Goal: Check status: Check status

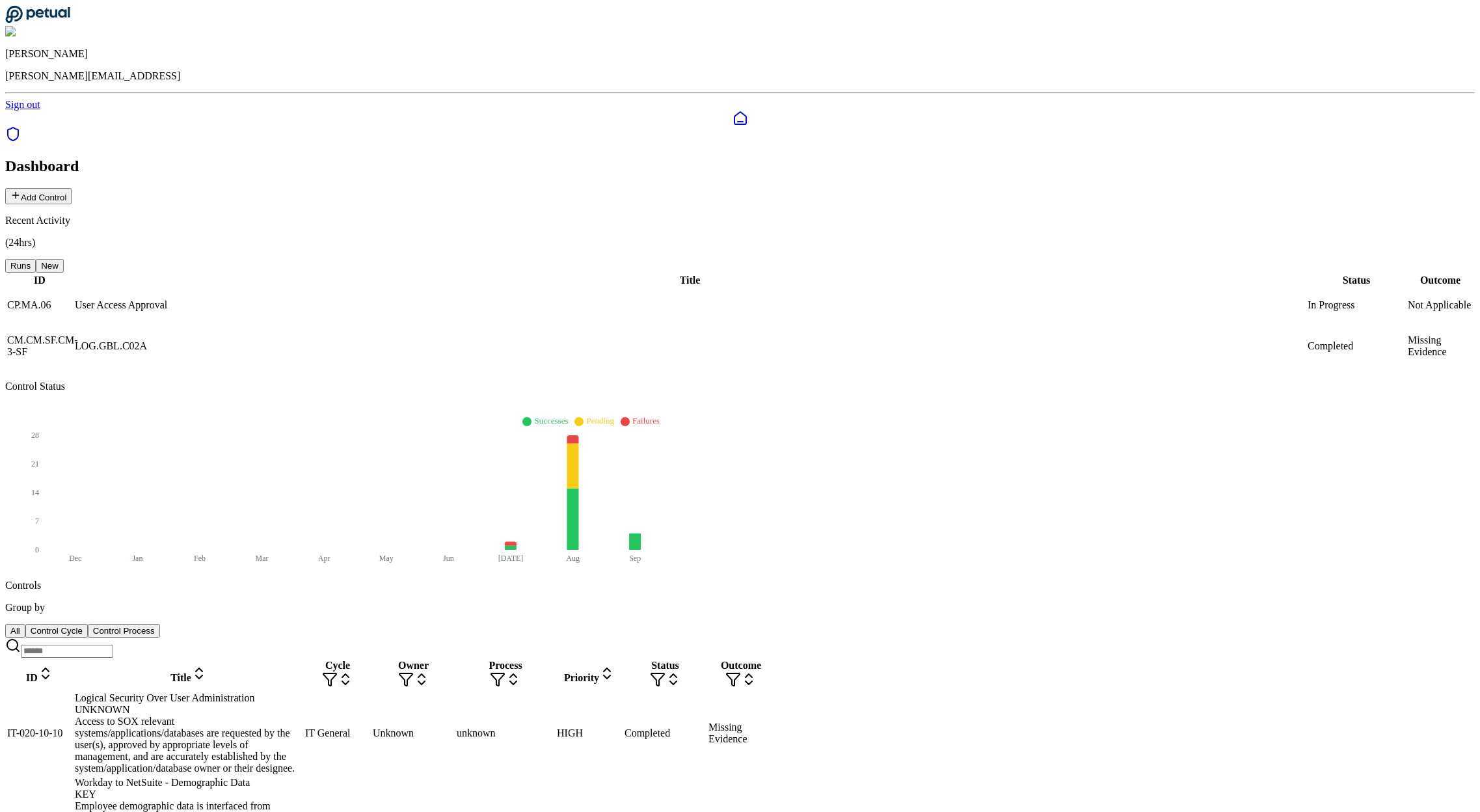
click at [113, 645] on input at bounding box center [67, 651] width 92 height 13
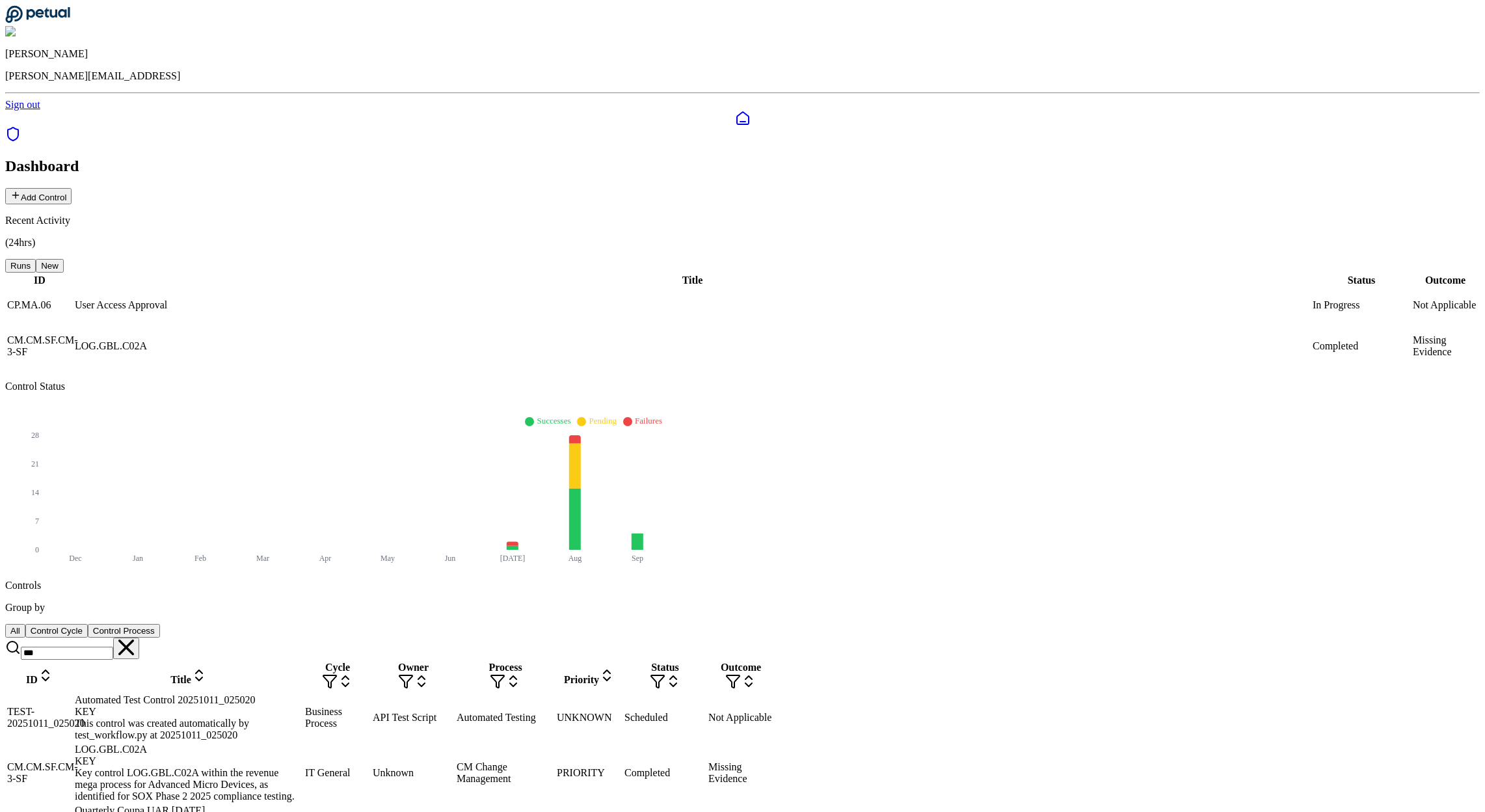
type input "***"
click at [239, 744] on div "LOG.GBL.C02A KEY" at bounding box center [188, 755] width 227 height 23
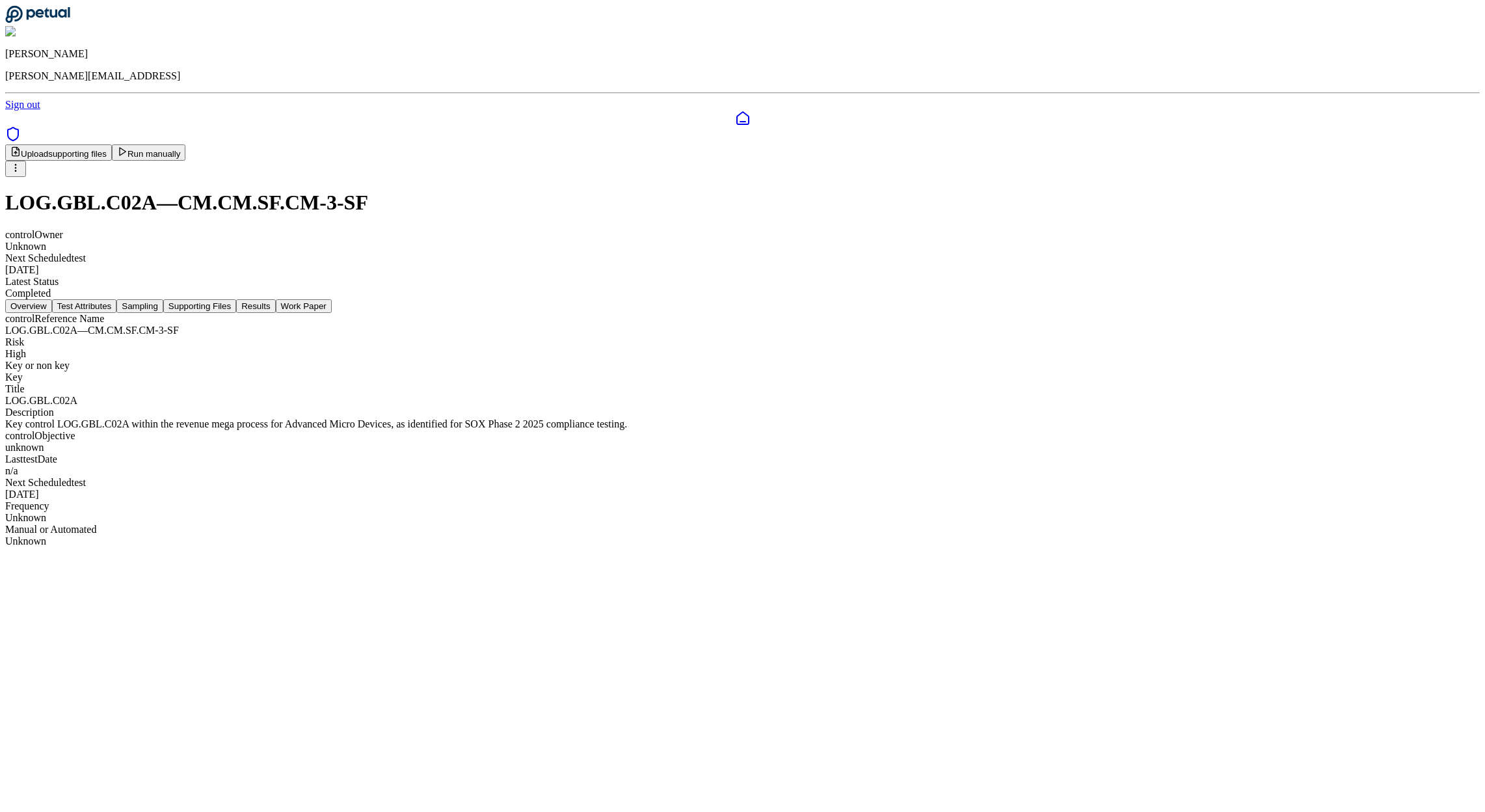
click at [331, 299] on button "Work Paper" at bounding box center [303, 306] width 56 height 13
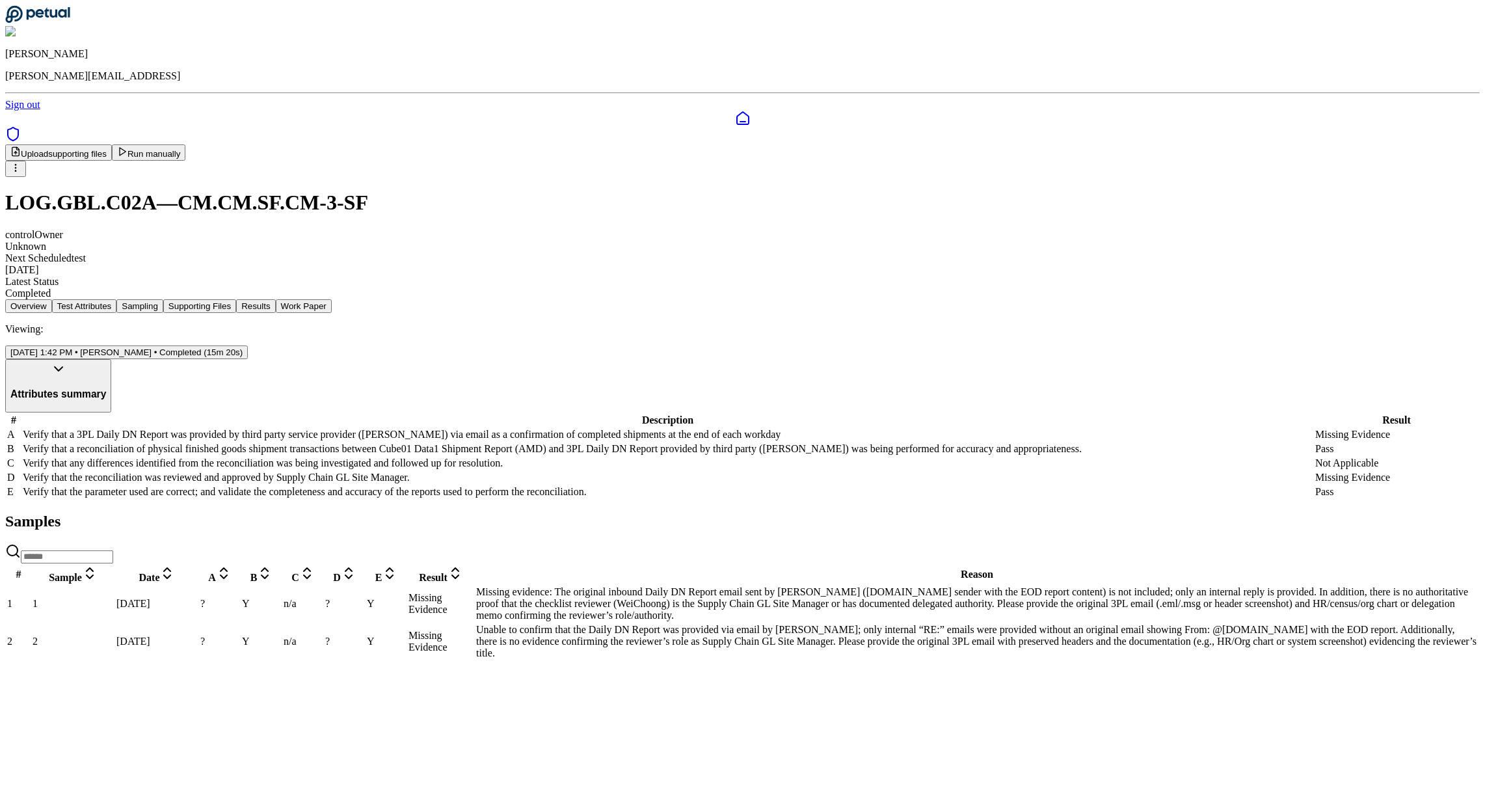
click at [275, 299] on button "Results" at bounding box center [255, 306] width 39 height 13
click at [240, 622] on td "?" at bounding box center [220, 604] width 40 height 37
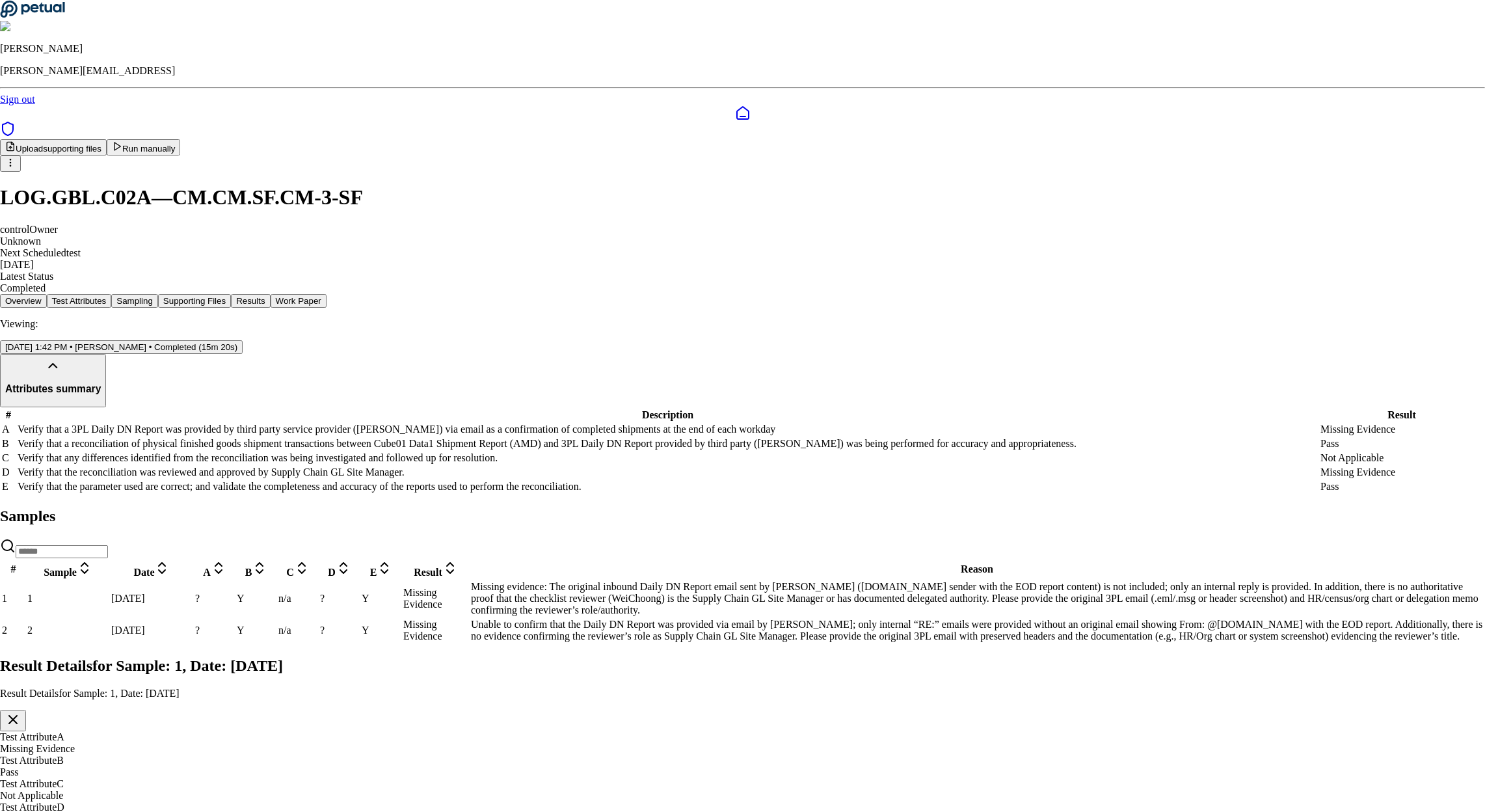
click at [26, 710] on button "button" at bounding box center [12, 720] width 26 height 22
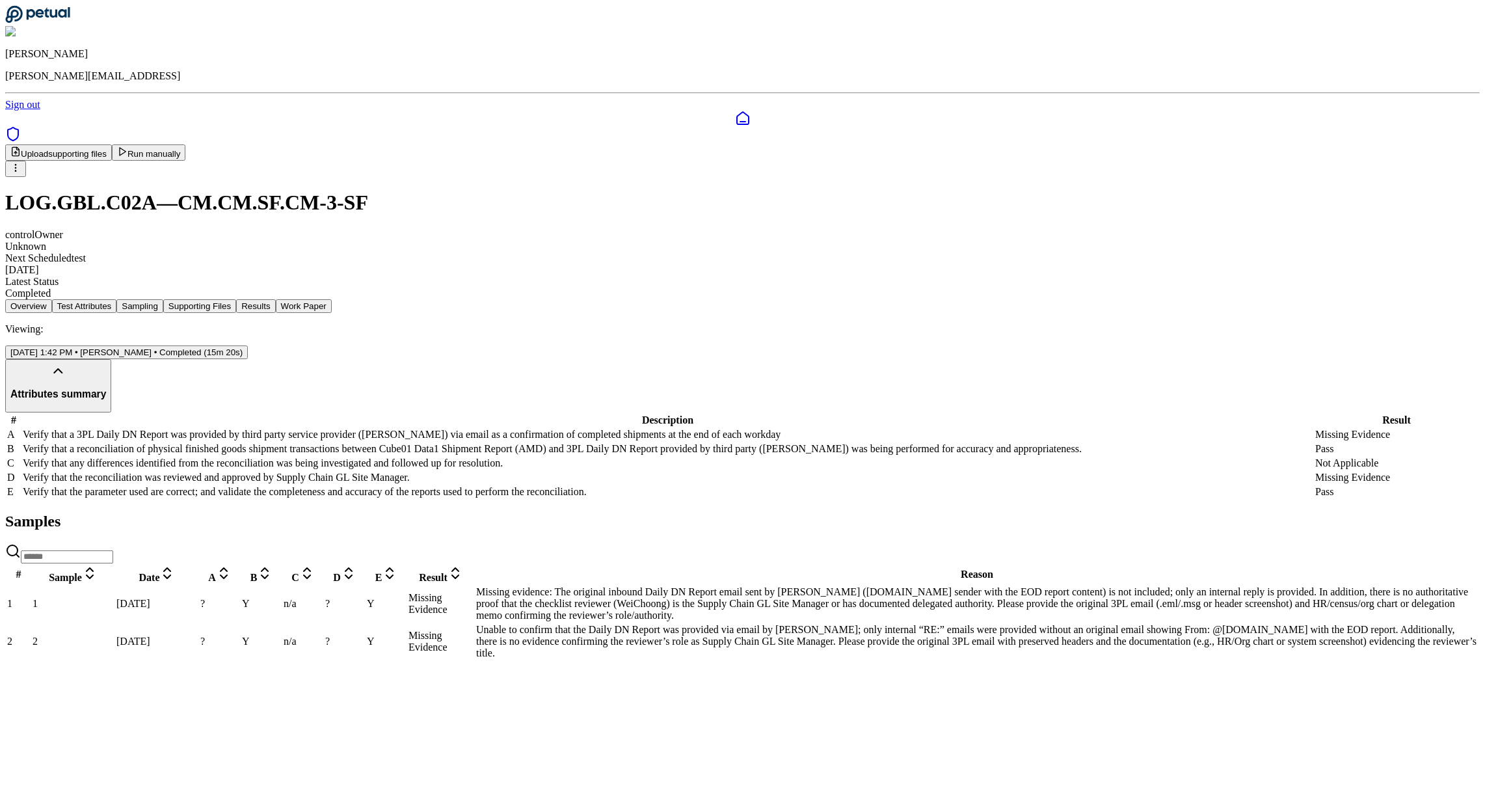
click at [240, 660] on td "?" at bounding box center [220, 641] width 40 height 37
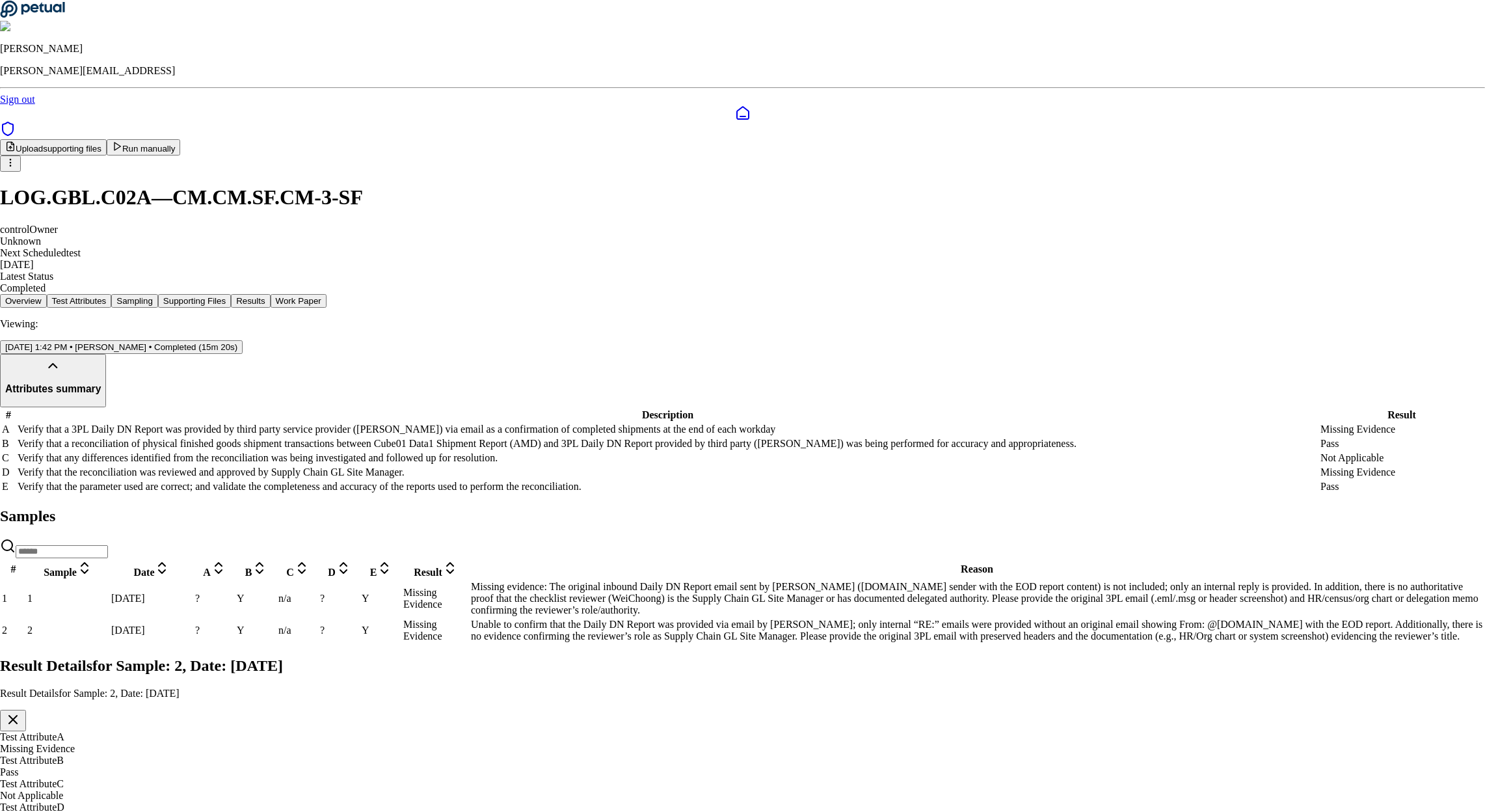
scroll to position [42, 0]
click at [79, 801] on div "Test Attribute D Missing Evidence" at bounding box center [742, 813] width 1485 height 23
click at [26, 710] on button "button" at bounding box center [12, 720] width 26 height 22
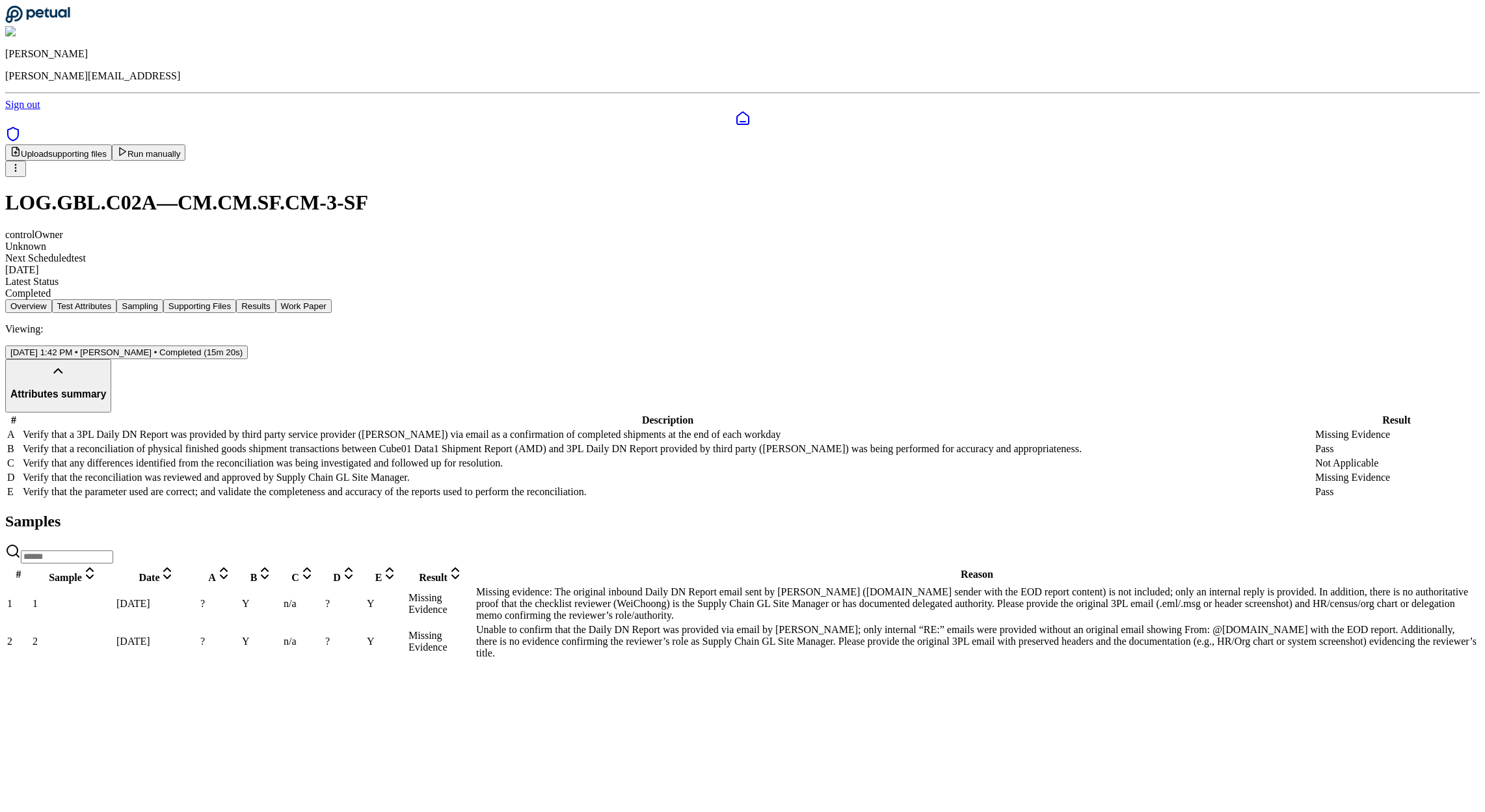
click at [365, 622] on td "?" at bounding box center [345, 604] width 40 height 37
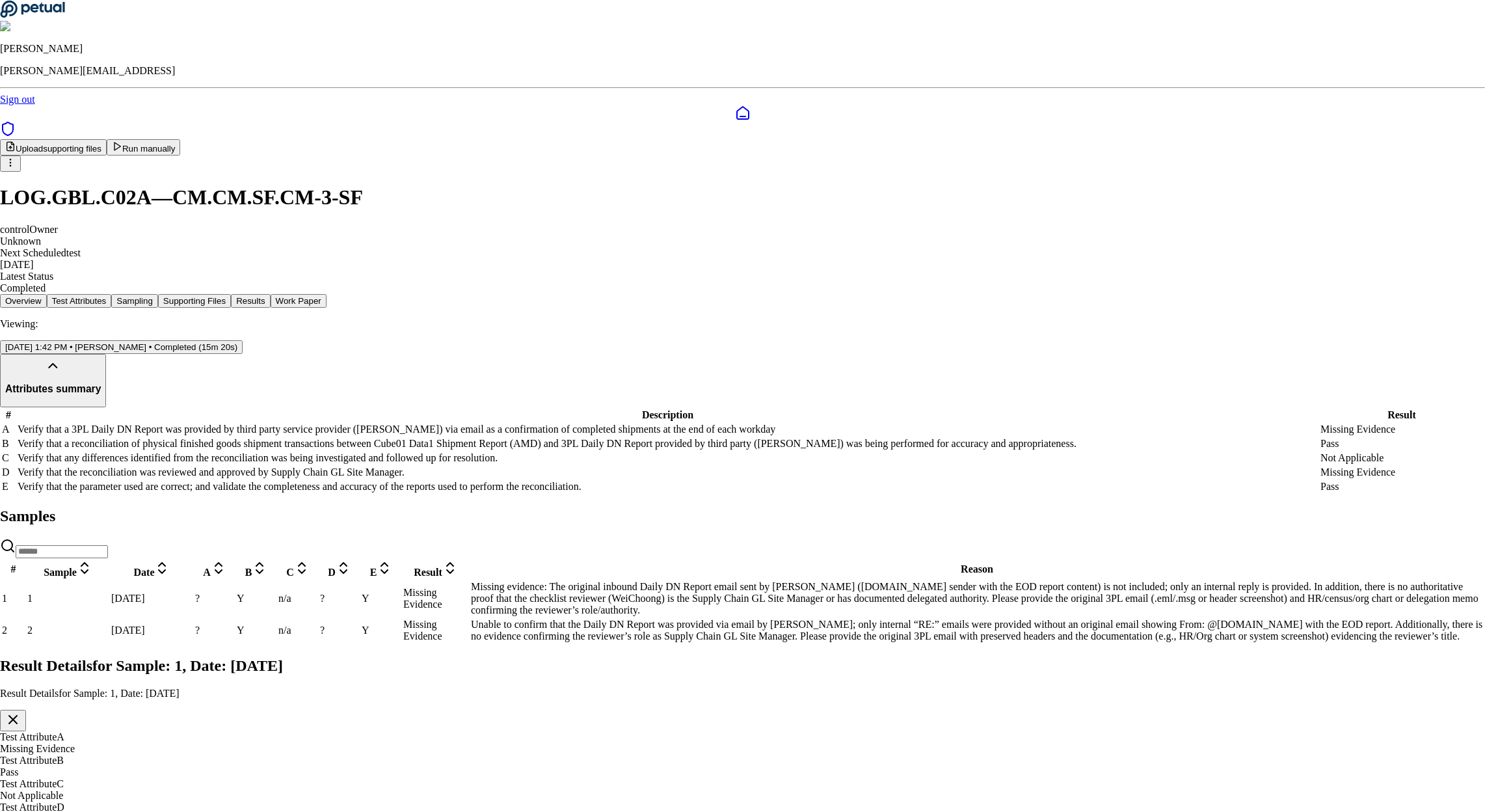
click at [21, 711] on icon "button" at bounding box center [12, 719] width 16 height 16
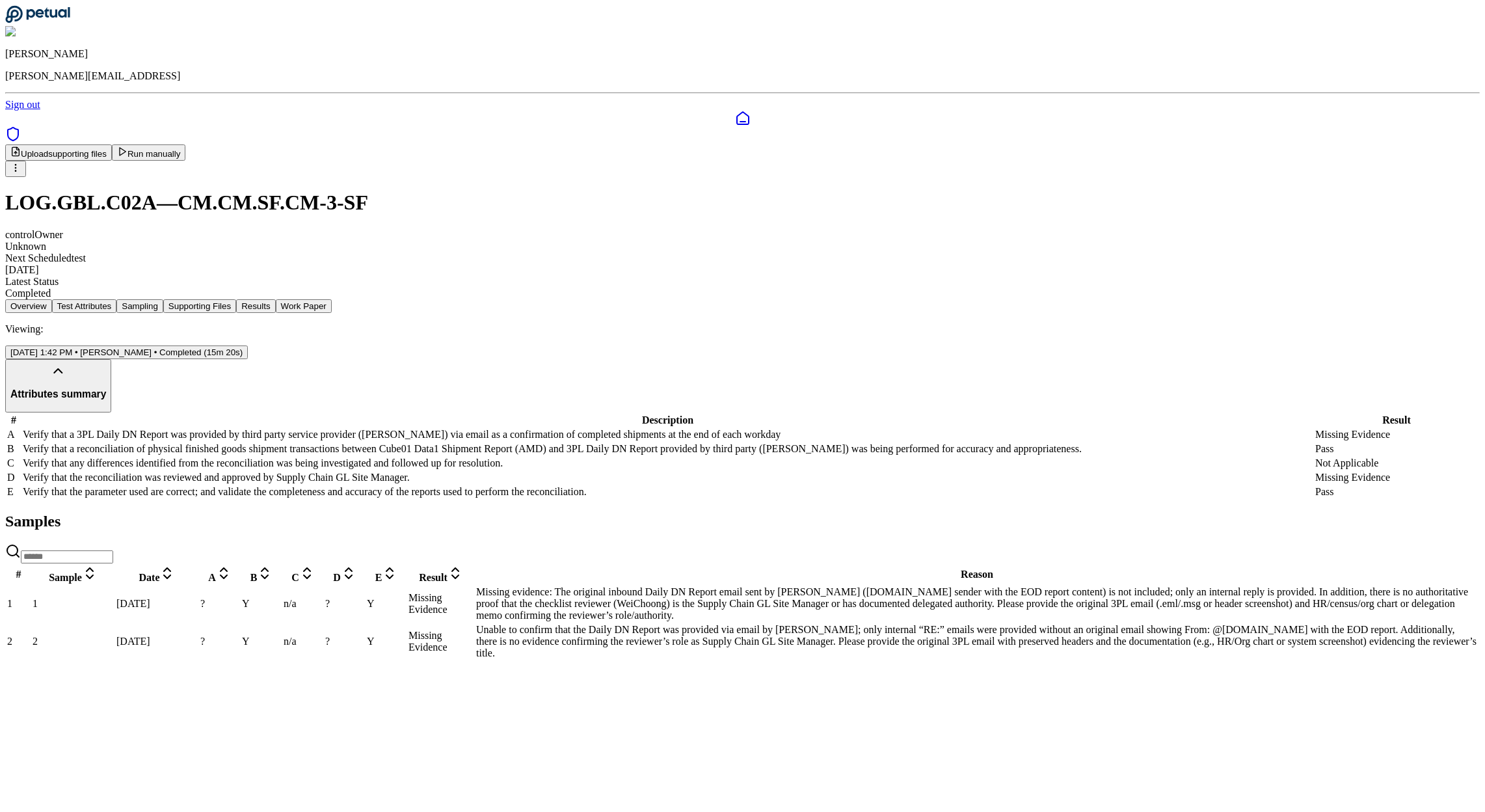
click at [365, 660] on td "?" at bounding box center [345, 641] width 40 height 37
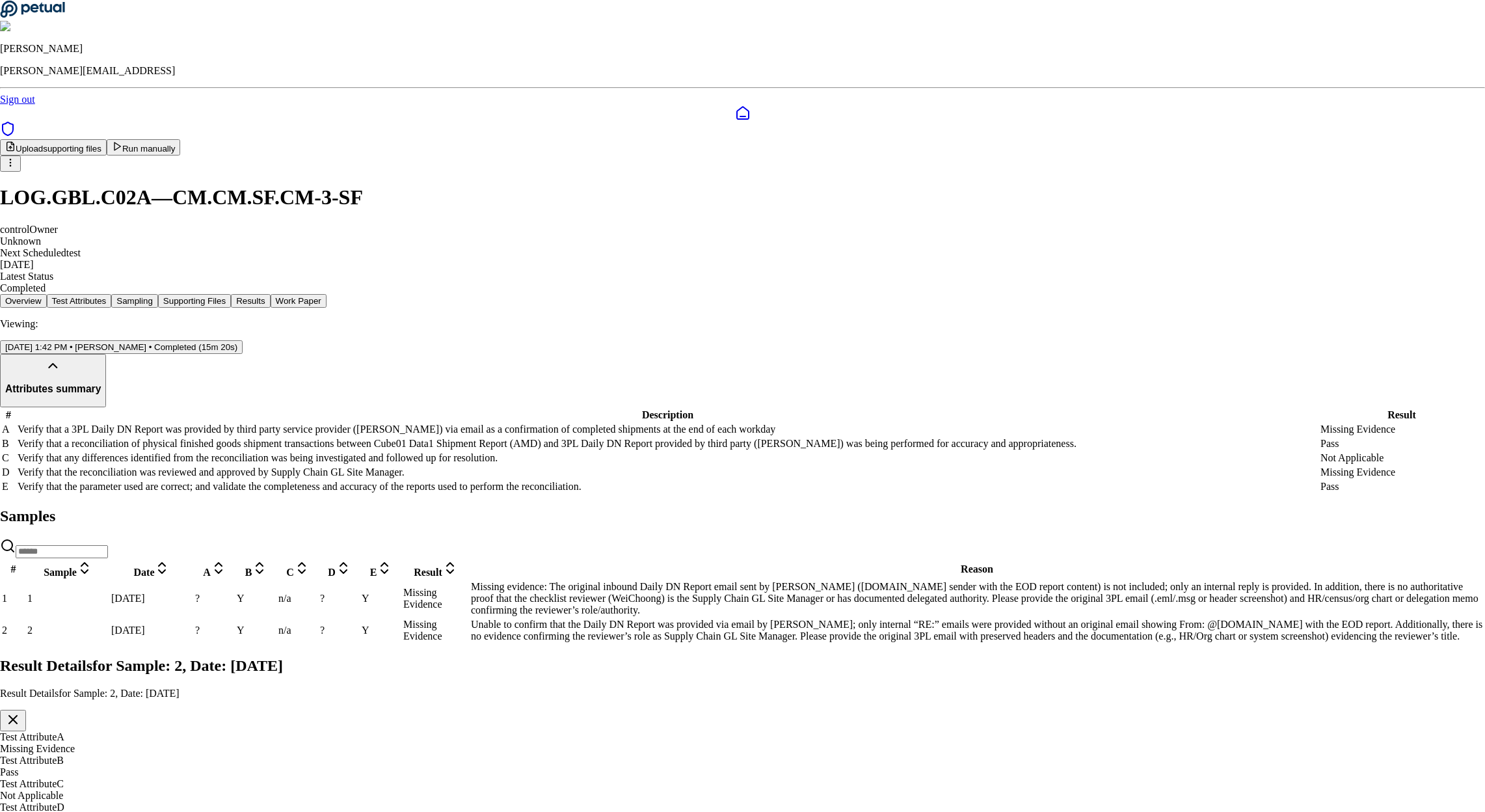
click at [21, 711] on icon "button" at bounding box center [12, 719] width 16 height 16
